Goal: Transaction & Acquisition: Purchase product/service

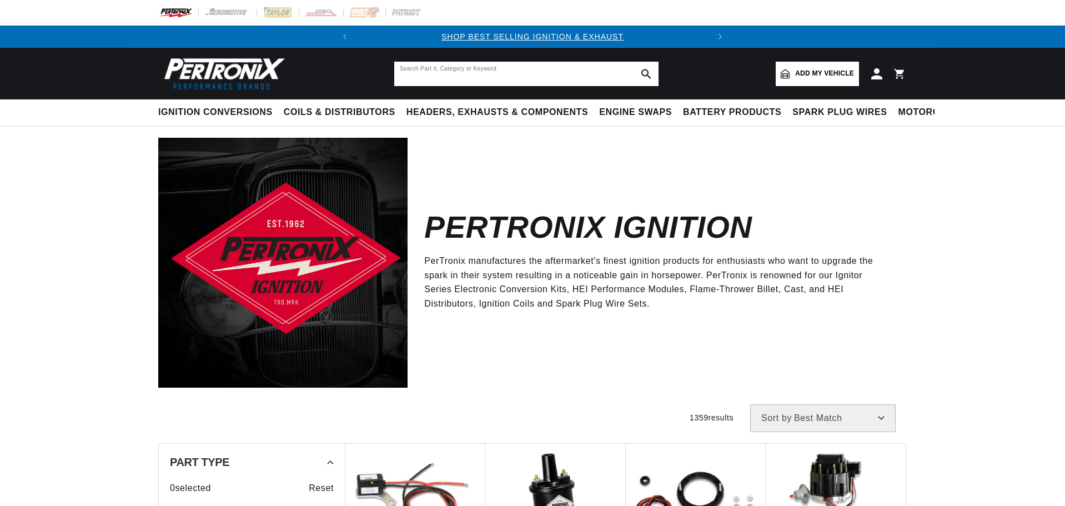
click at [451, 72] on input "text" at bounding box center [526, 74] width 264 height 24
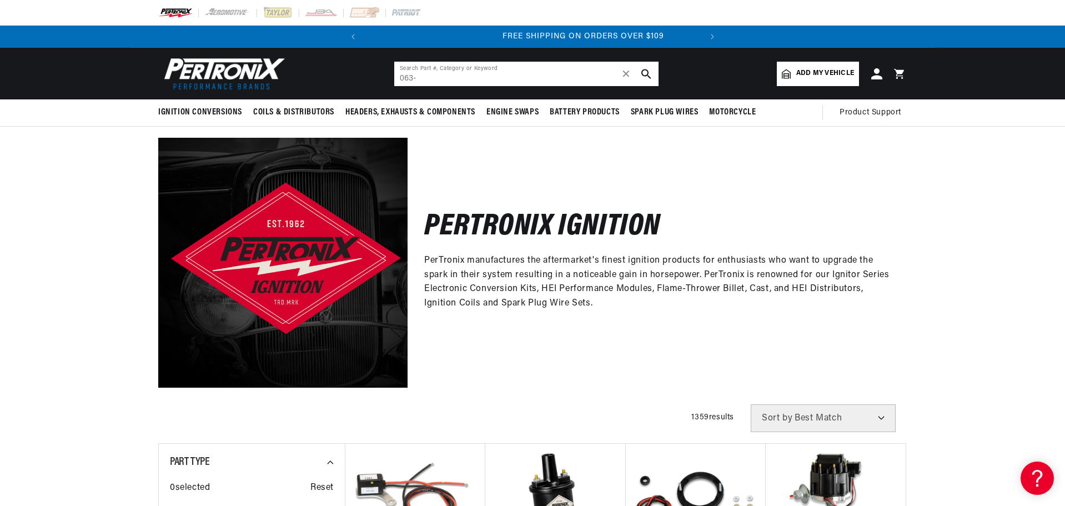
scroll to position [0, 336]
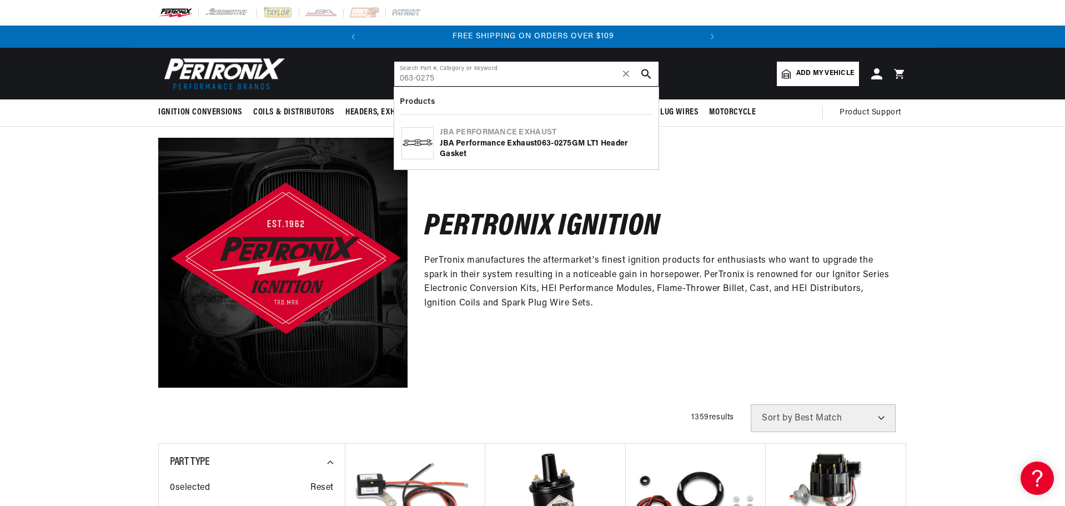
type input "063-0275"
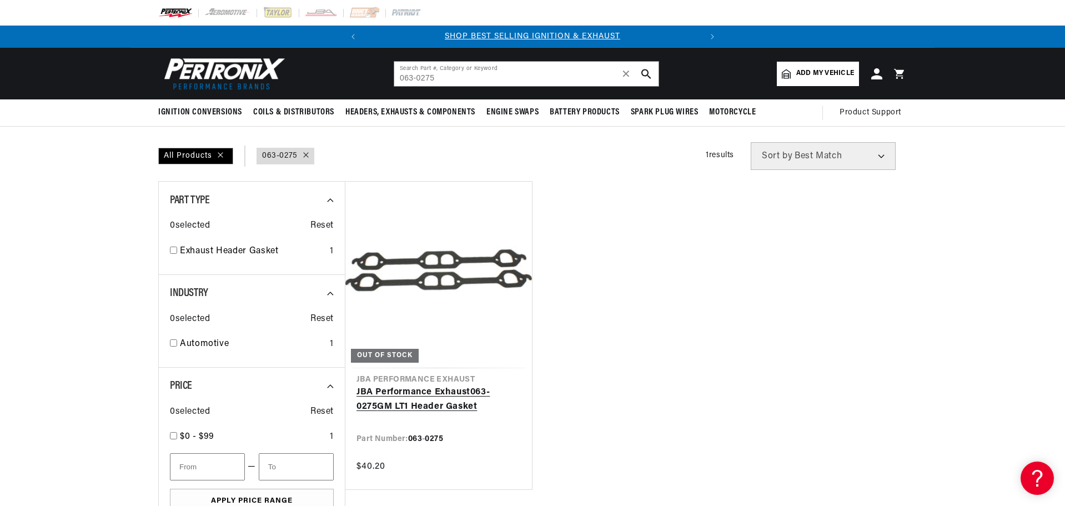
click at [451, 401] on link "JBA Performance Exhaust 063 - 0275 GM LT1 Header Gasket" at bounding box center [438, 399] width 164 height 28
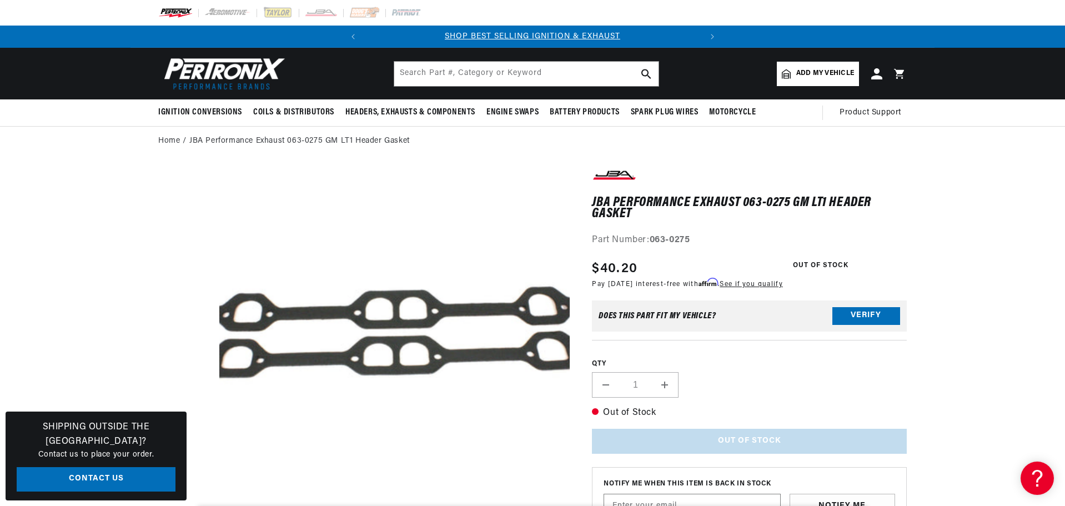
scroll to position [0, 286]
